Goal: Navigation & Orientation: Find specific page/section

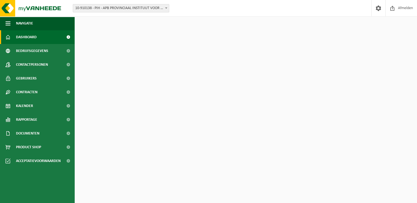
click at [142, 134] on div "Download nu de Vanheede+ app! Verberg Certificaten & attesten Bekijk uw certifi…" at bounding box center [246, 115] width 340 height 196
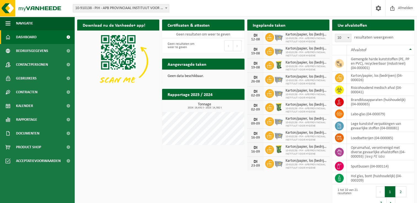
drag, startPoint x: 101, startPoint y: 130, endPoint x: 98, endPoint y: 116, distance: 14.2
click at [101, 130] on div "Download nu de Vanheede+ app! Verberg Certificaten & attesten Bekijk uw certifi…" at bounding box center [246, 115] width 340 height 196
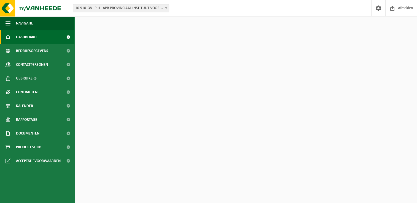
click at [102, 120] on div "Download nu de Vanheede+ app! Verberg Certificaten & attesten Bekijk uw certifi…" at bounding box center [246, 115] width 340 height 196
